Goal: Find specific page/section: Find specific page/section

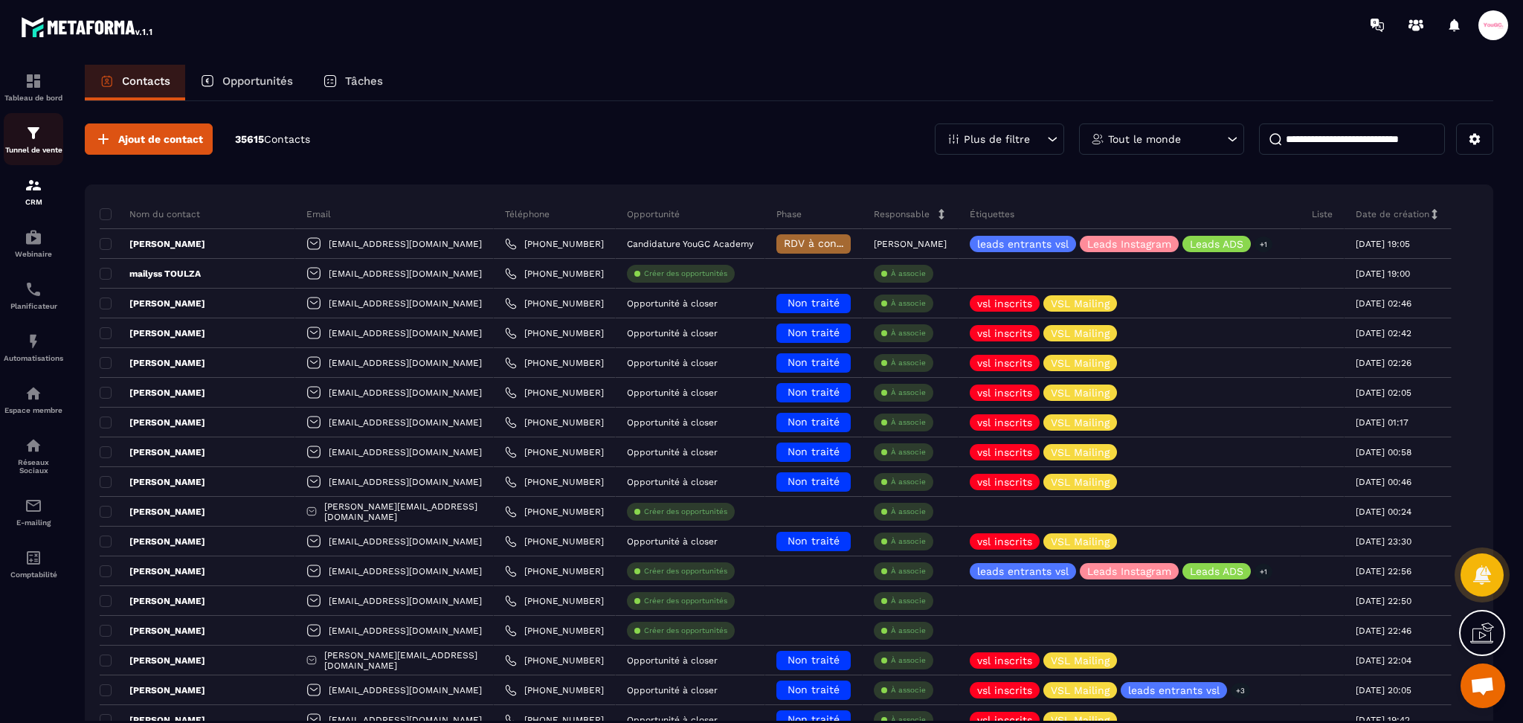
click at [30, 135] on img at bounding box center [34, 133] width 18 height 18
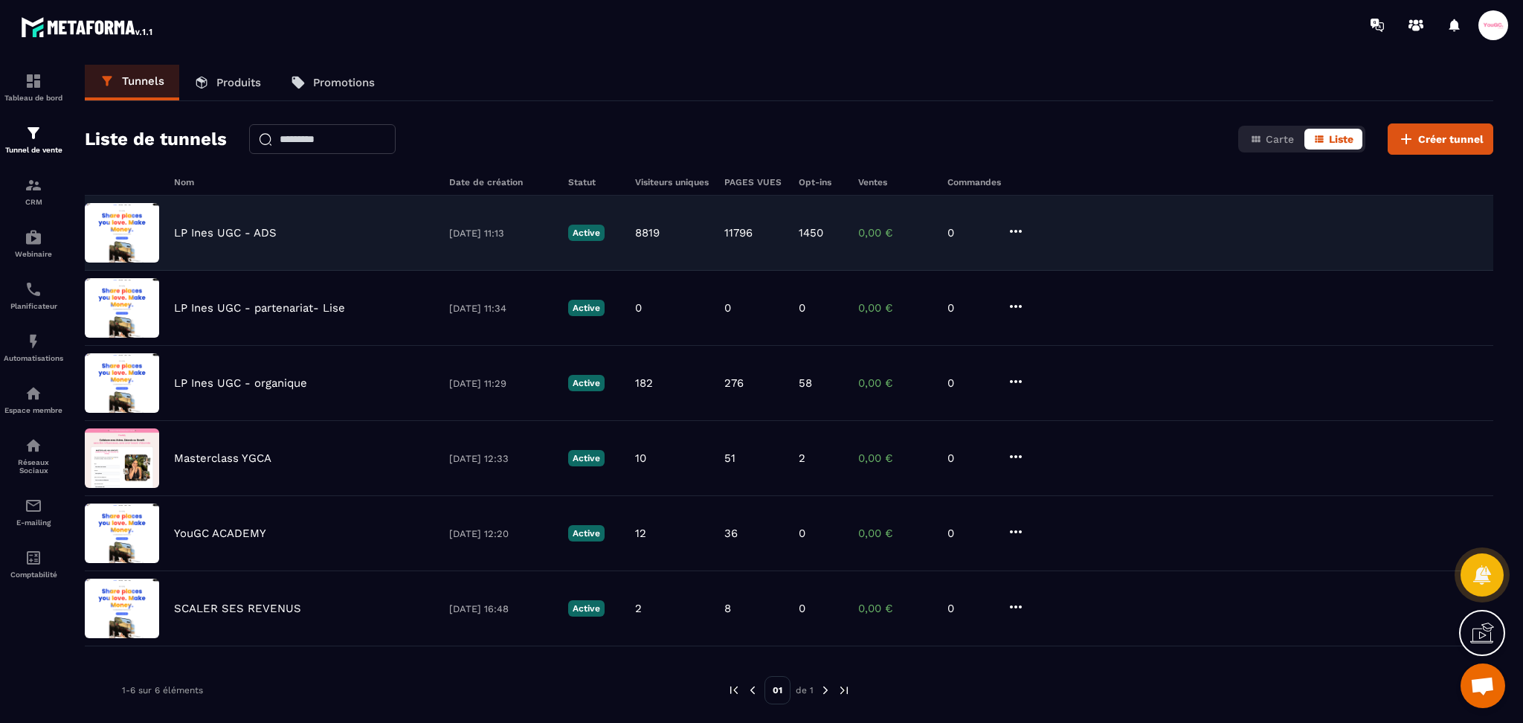
click at [343, 271] on div "LP [PERSON_NAME] UGC - ADS [DATE] 11:13 Active 8819 11796 1450 0,00 € 0" at bounding box center [789, 308] width 1409 height 75
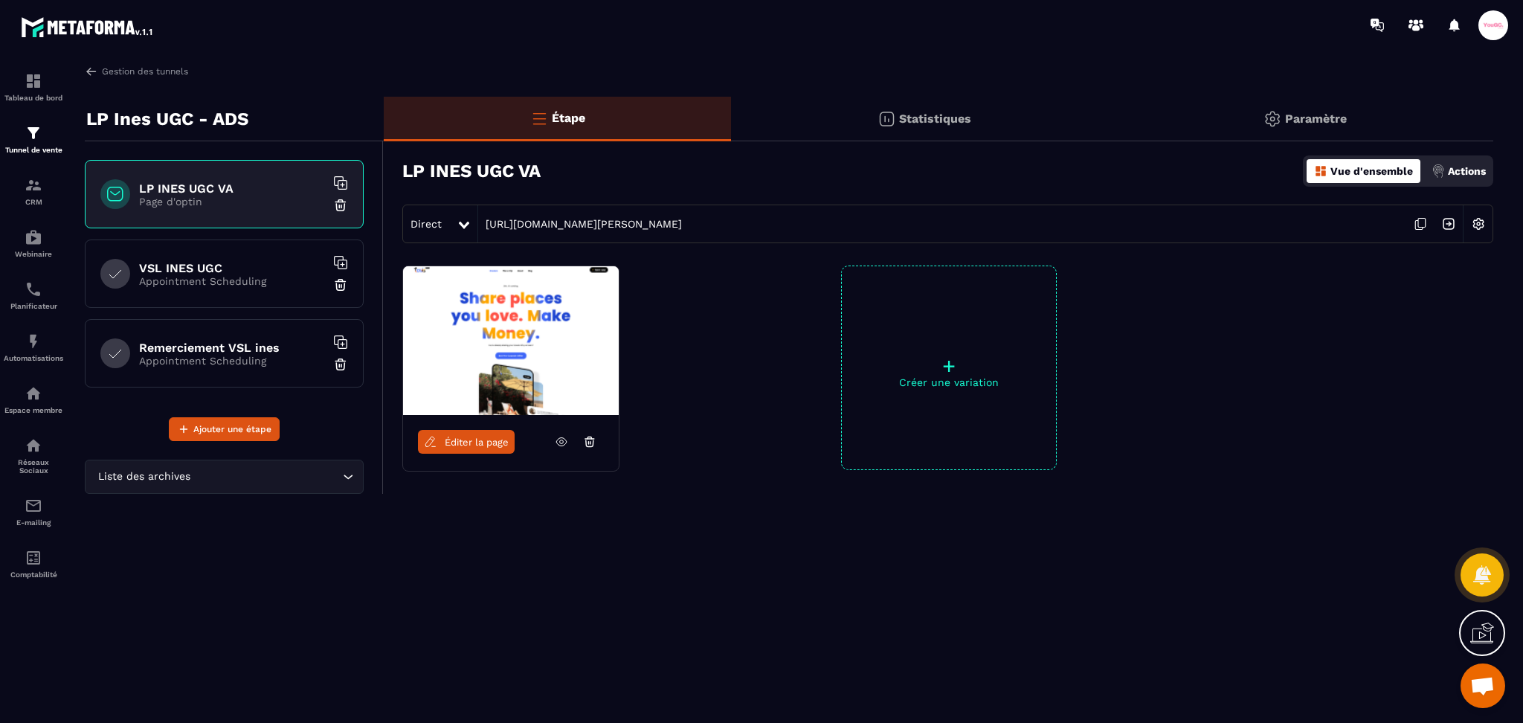
click at [562, 447] on icon at bounding box center [561, 441] width 13 height 13
click at [194, 280] on p "Appointment Scheduling" at bounding box center [232, 281] width 186 height 12
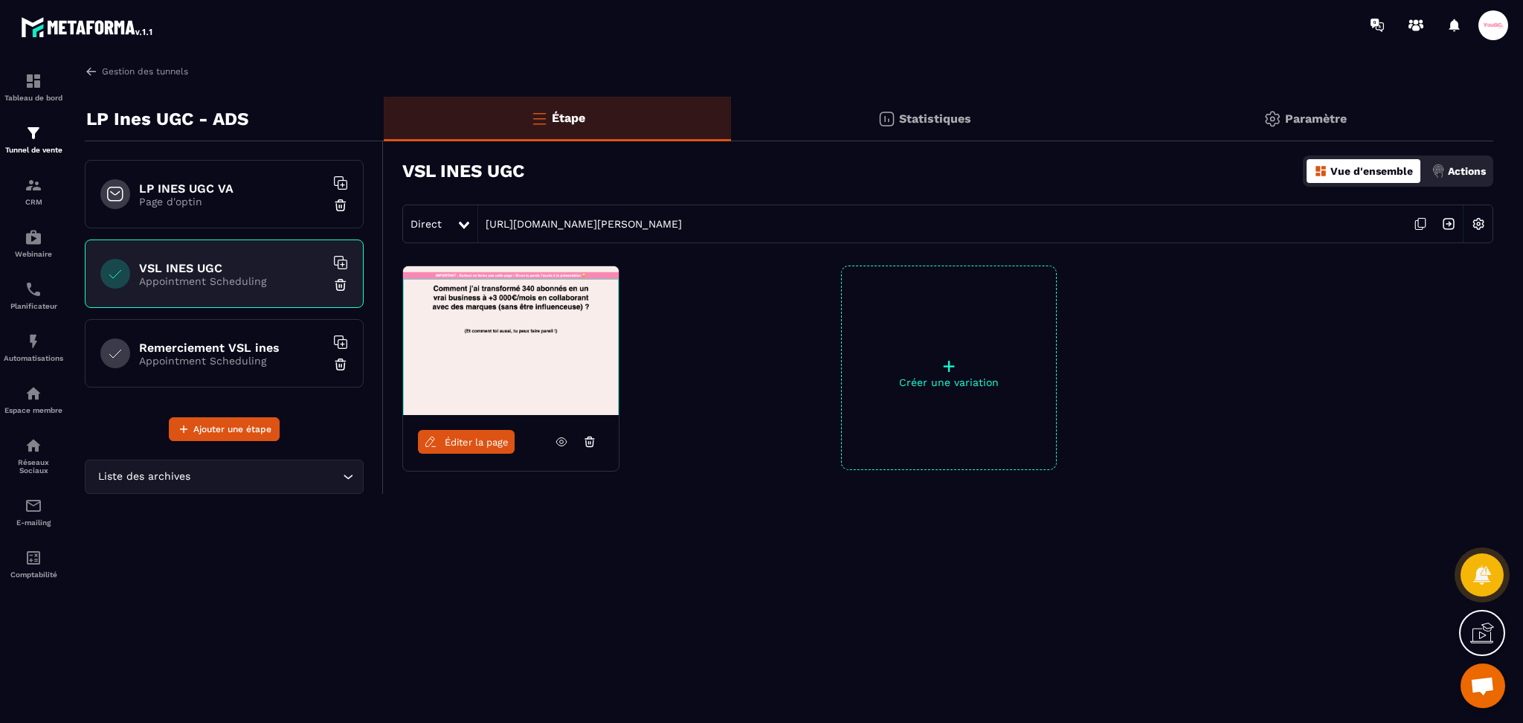
click at [564, 443] on icon at bounding box center [561, 441] width 13 height 13
click at [152, 196] on p "Page d'optin" at bounding box center [232, 202] width 186 height 12
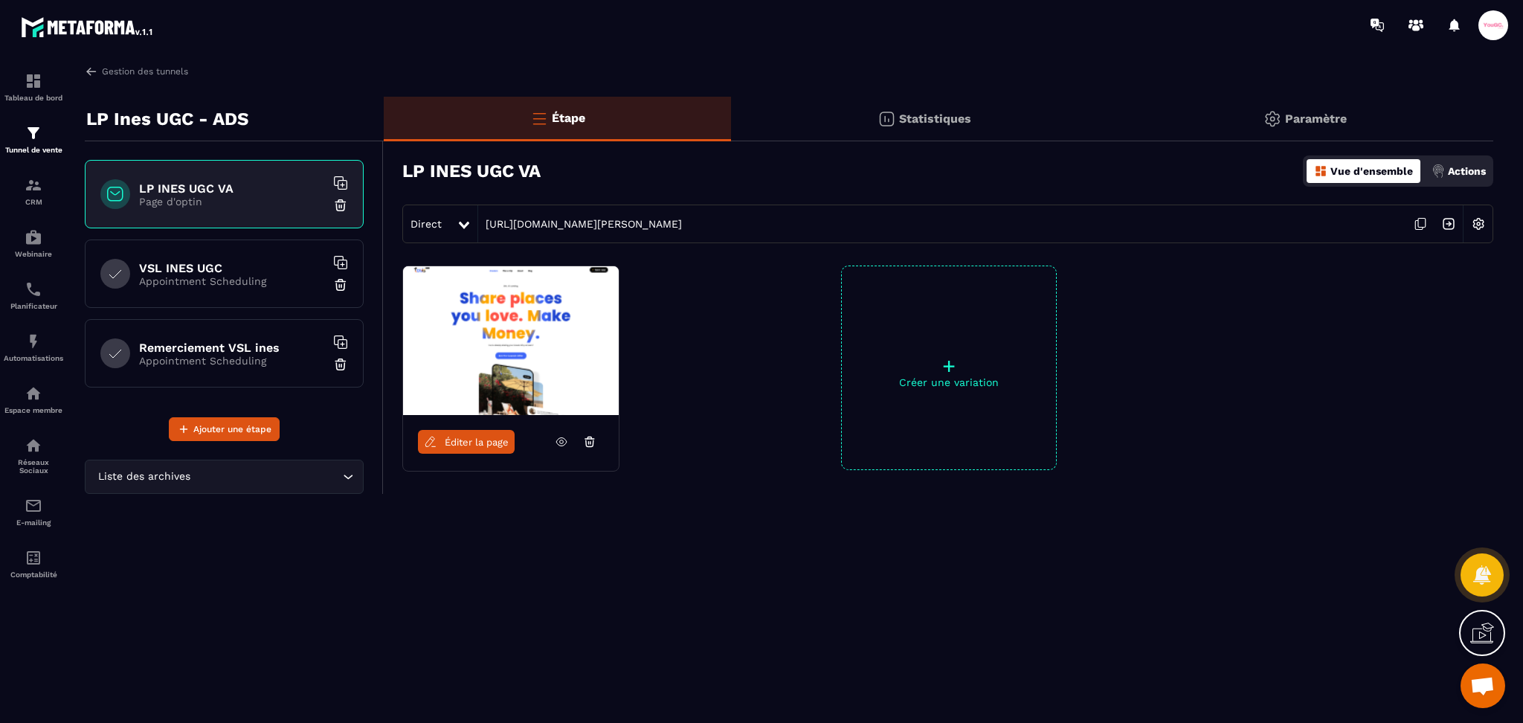
click at [1420, 223] on icon at bounding box center [1420, 224] width 28 height 28
